Goal: Information Seeking & Learning: Check status

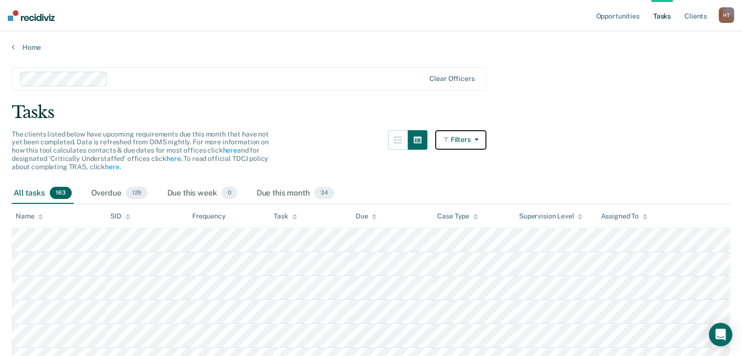
click at [470, 142] on button "Filters" at bounding box center [461, 140] width 52 height 20
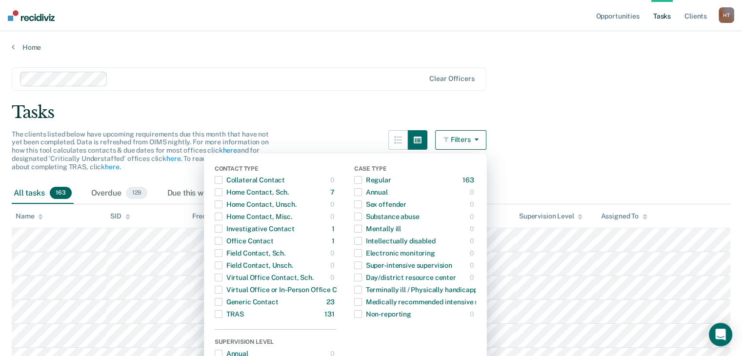
click at [531, 120] on div "Tasks" at bounding box center [371, 112] width 719 height 20
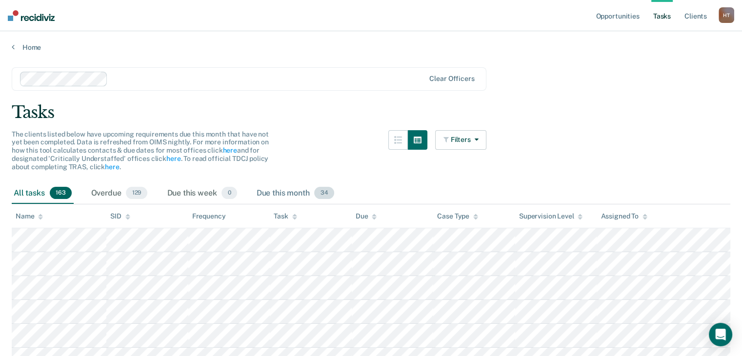
click at [298, 196] on div "Due this month 34" at bounding box center [295, 193] width 81 height 21
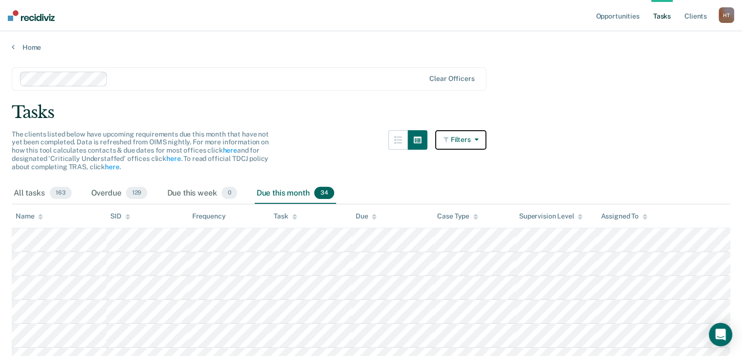
click at [474, 140] on button "Filters" at bounding box center [461, 140] width 52 height 20
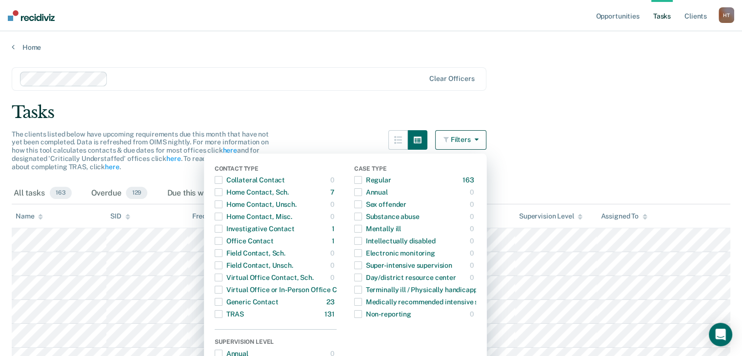
click at [487, 137] on button "Filters" at bounding box center [461, 140] width 52 height 20
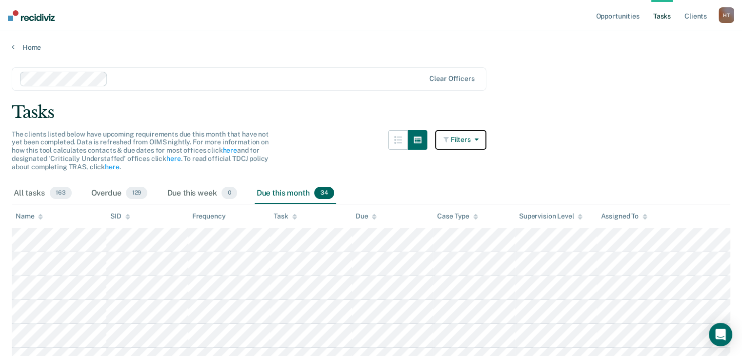
click at [471, 141] on button "Filters" at bounding box center [461, 140] width 52 height 20
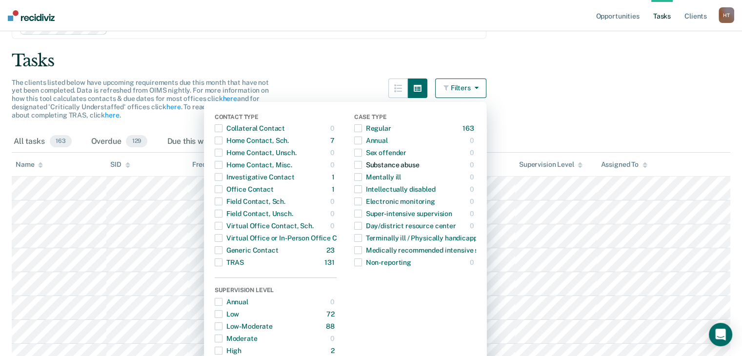
scroll to position [49, 0]
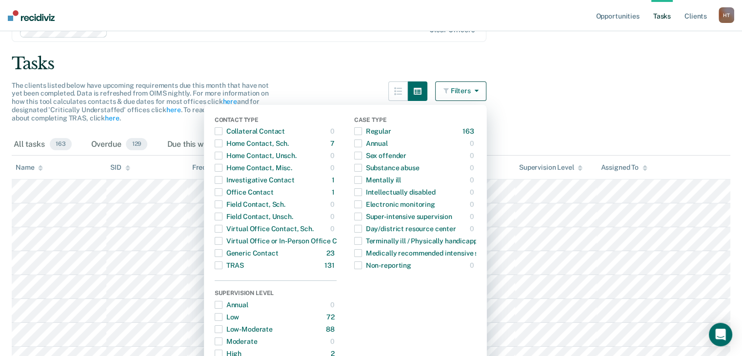
click at [308, 59] on div "Tasks" at bounding box center [371, 64] width 719 height 20
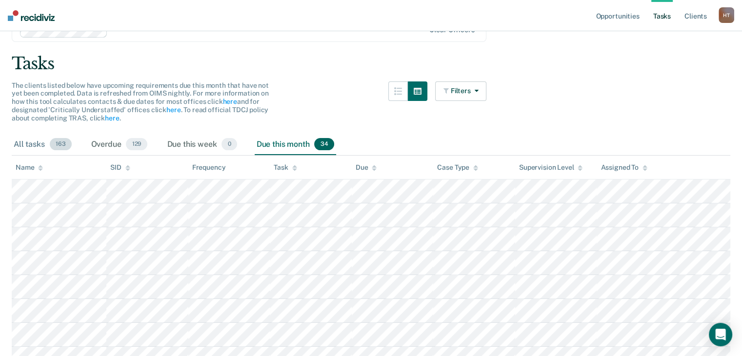
click at [57, 141] on span "163" at bounding box center [61, 144] width 22 height 13
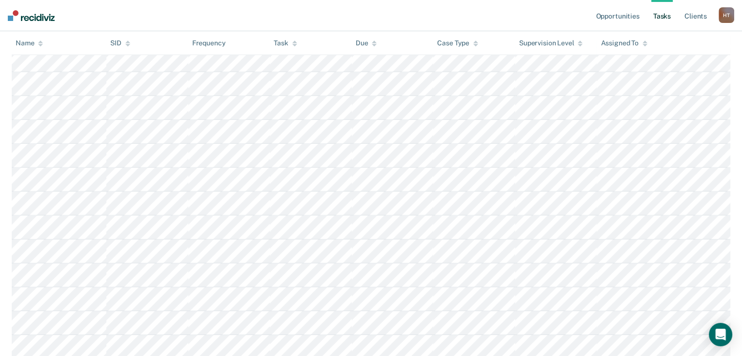
scroll to position [3269, 0]
click at [294, 45] on icon at bounding box center [294, 45] width 5 height 2
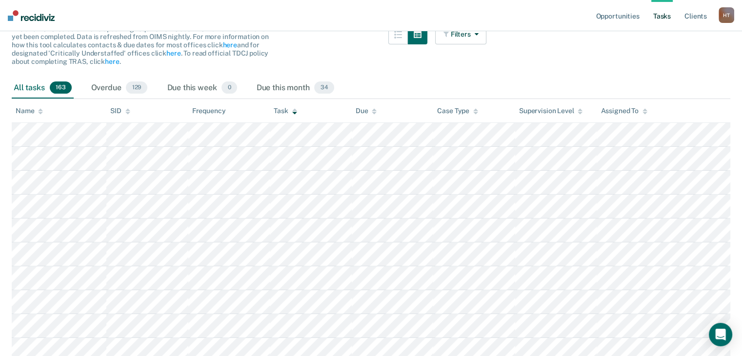
scroll to position [0, 0]
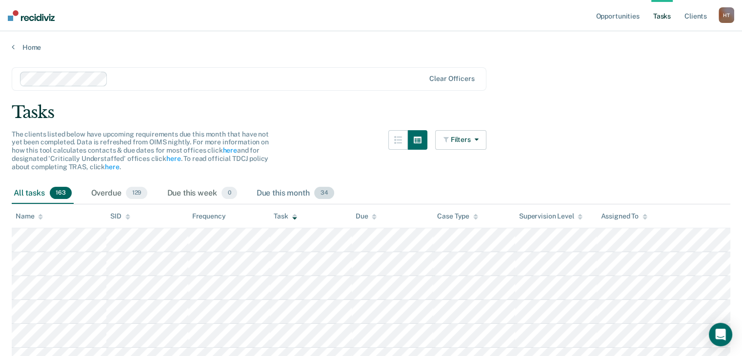
click at [320, 191] on span "34" at bounding box center [324, 193] width 20 height 13
click at [173, 189] on div "Due this week 0" at bounding box center [202, 193] width 74 height 21
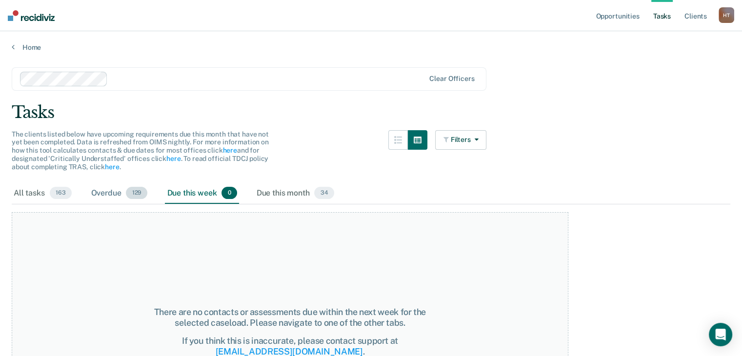
click at [121, 191] on div "Overdue 129" at bounding box center [119, 193] width 61 height 21
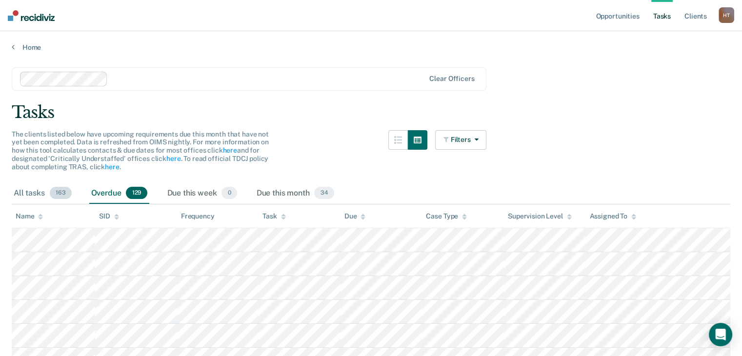
click at [39, 190] on div "All tasks 163" at bounding box center [43, 193] width 62 height 21
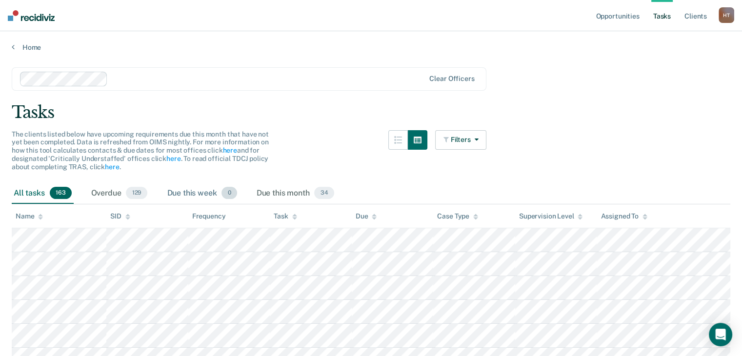
click at [196, 183] on div "Due this week 0" at bounding box center [202, 193] width 74 height 21
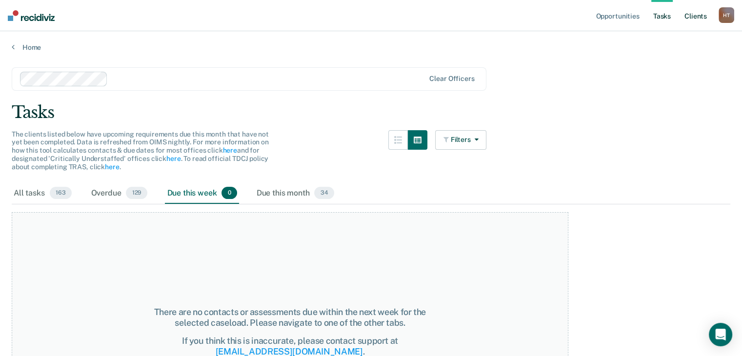
click at [691, 24] on link "Client s" at bounding box center [696, 15] width 26 height 31
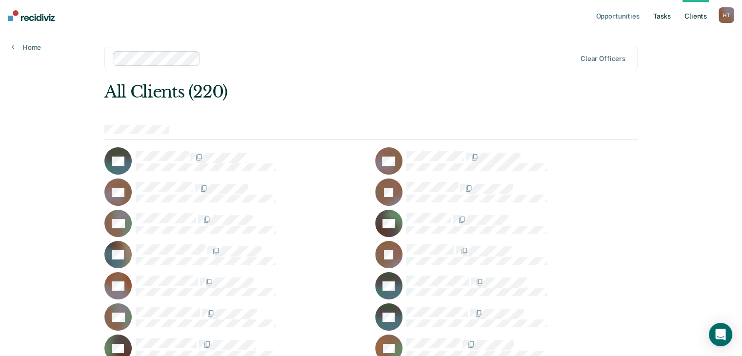
click at [656, 24] on link "Tasks" at bounding box center [661, 15] width 21 height 31
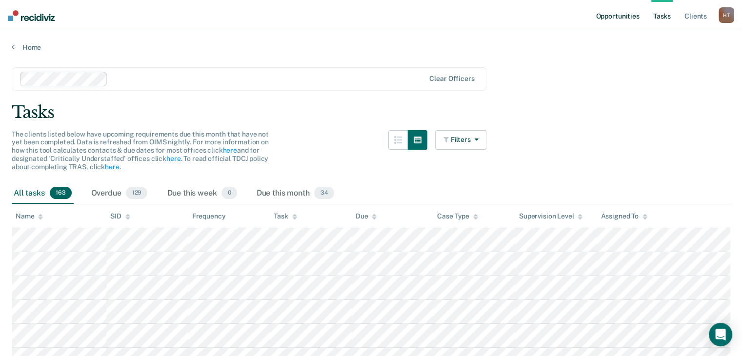
click at [632, 17] on link "Opportunities" at bounding box center [617, 15] width 47 height 31
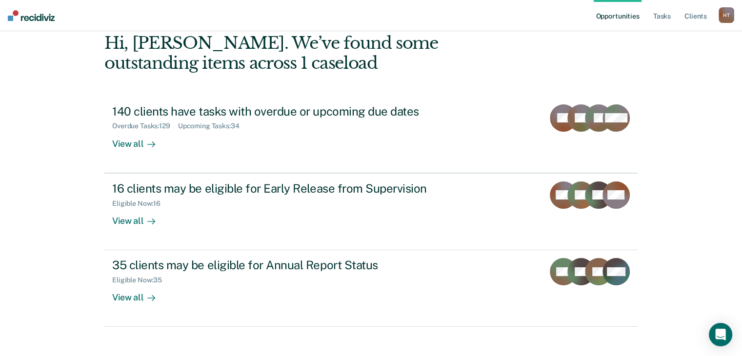
scroll to position [59, 0]
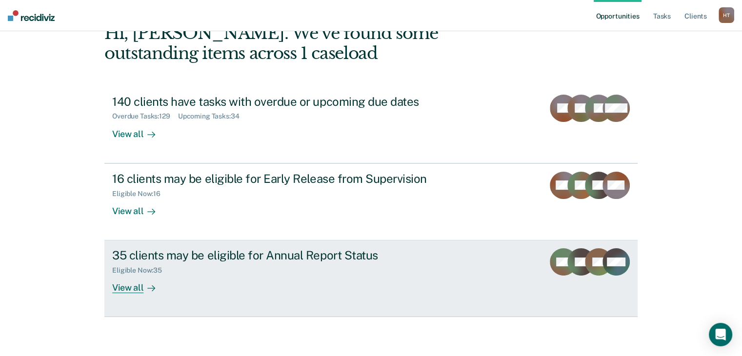
click at [132, 291] on div "View all" at bounding box center [139, 284] width 55 height 19
